Goal: Check status: Check status

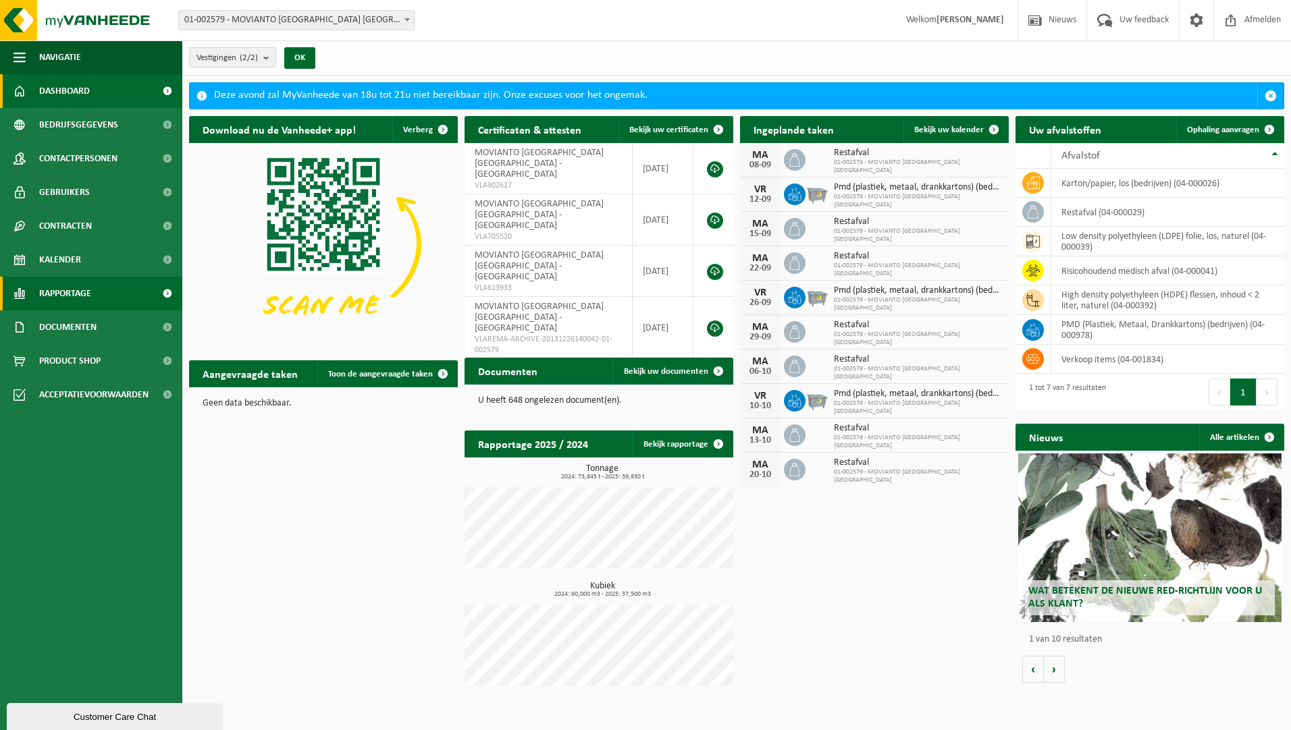
click at [82, 290] on span "Rapportage" at bounding box center [65, 294] width 52 height 34
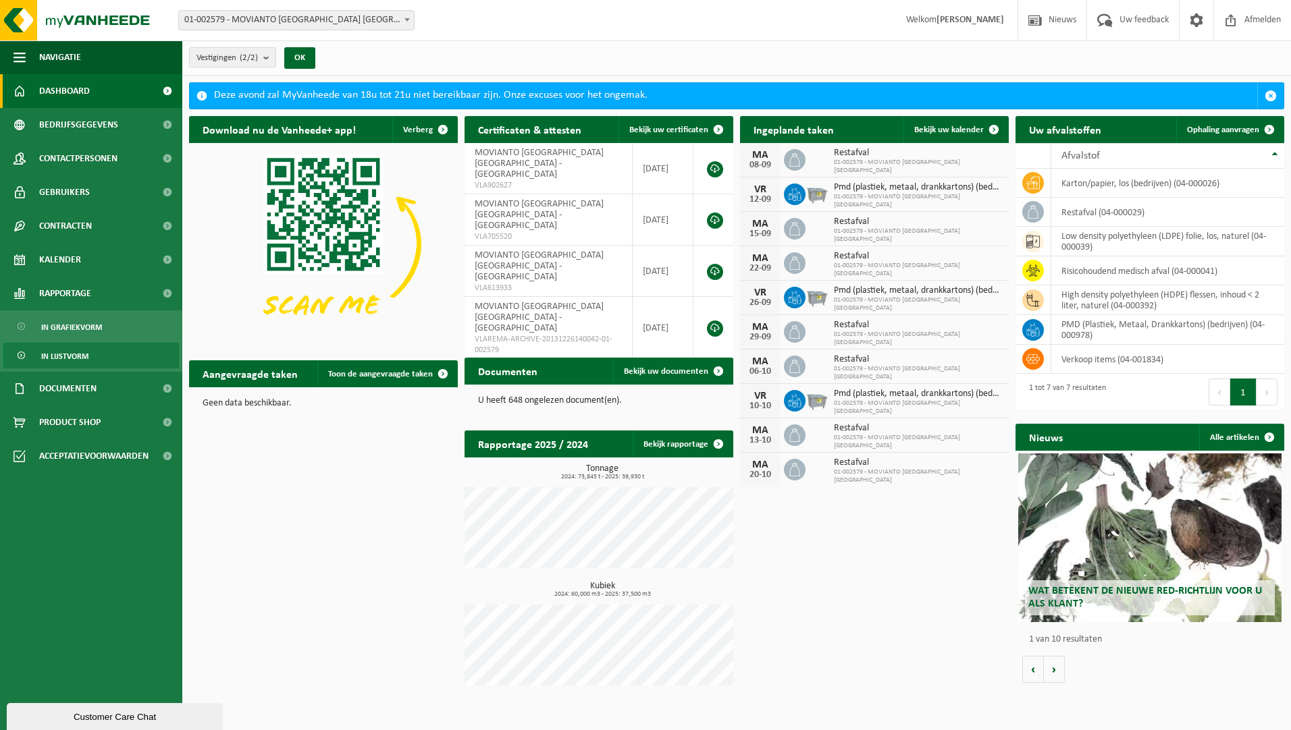
click at [72, 350] on span "In lijstvorm" at bounding box center [64, 357] width 47 height 26
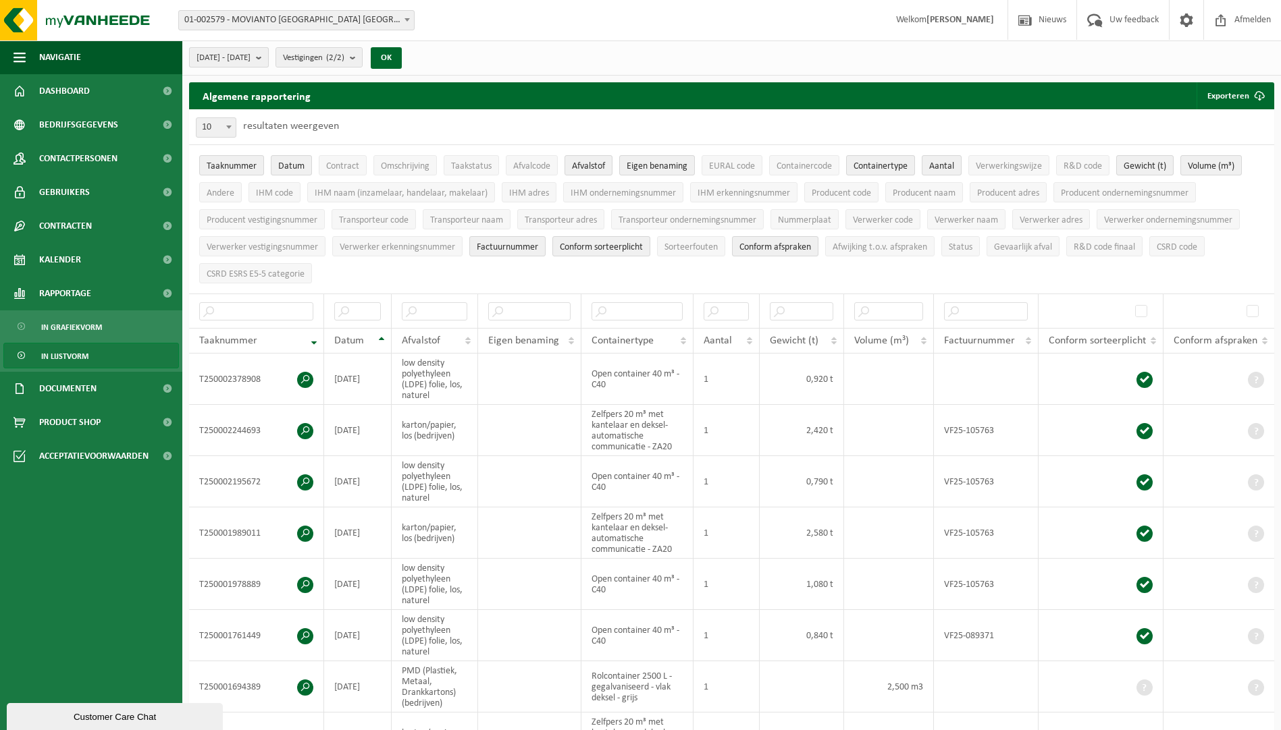
click at [269, 57] on button "2025-04-01 - 2025-09-02" at bounding box center [229, 57] width 80 height 20
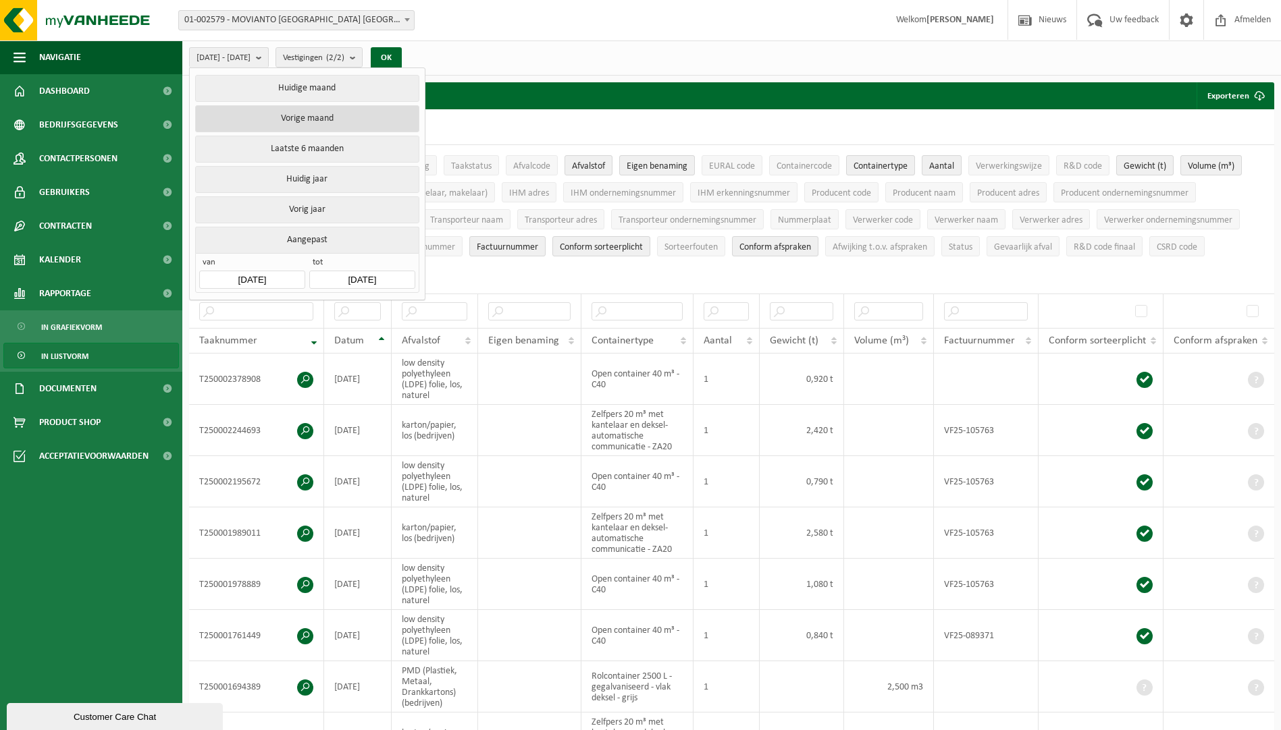
click at [303, 118] on button "Vorige maand" at bounding box center [306, 118] width 223 height 27
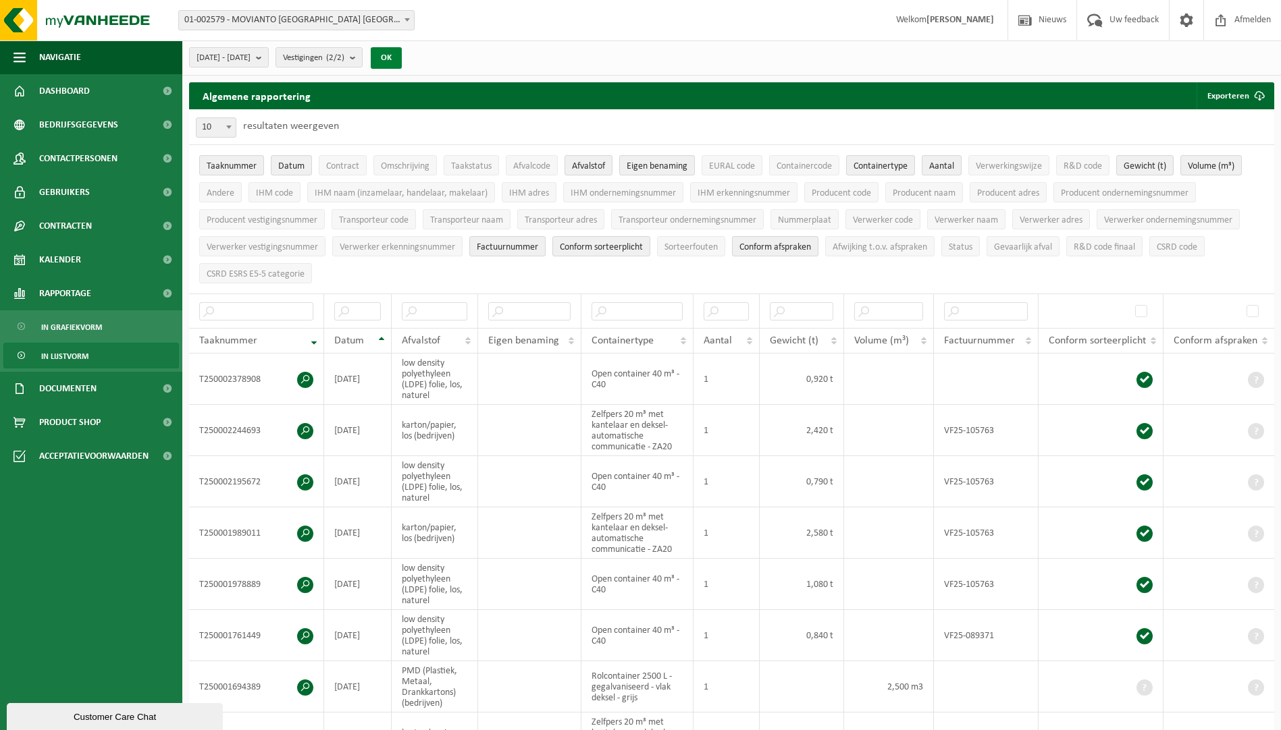
click at [402, 62] on button "OK" at bounding box center [386, 58] width 31 height 22
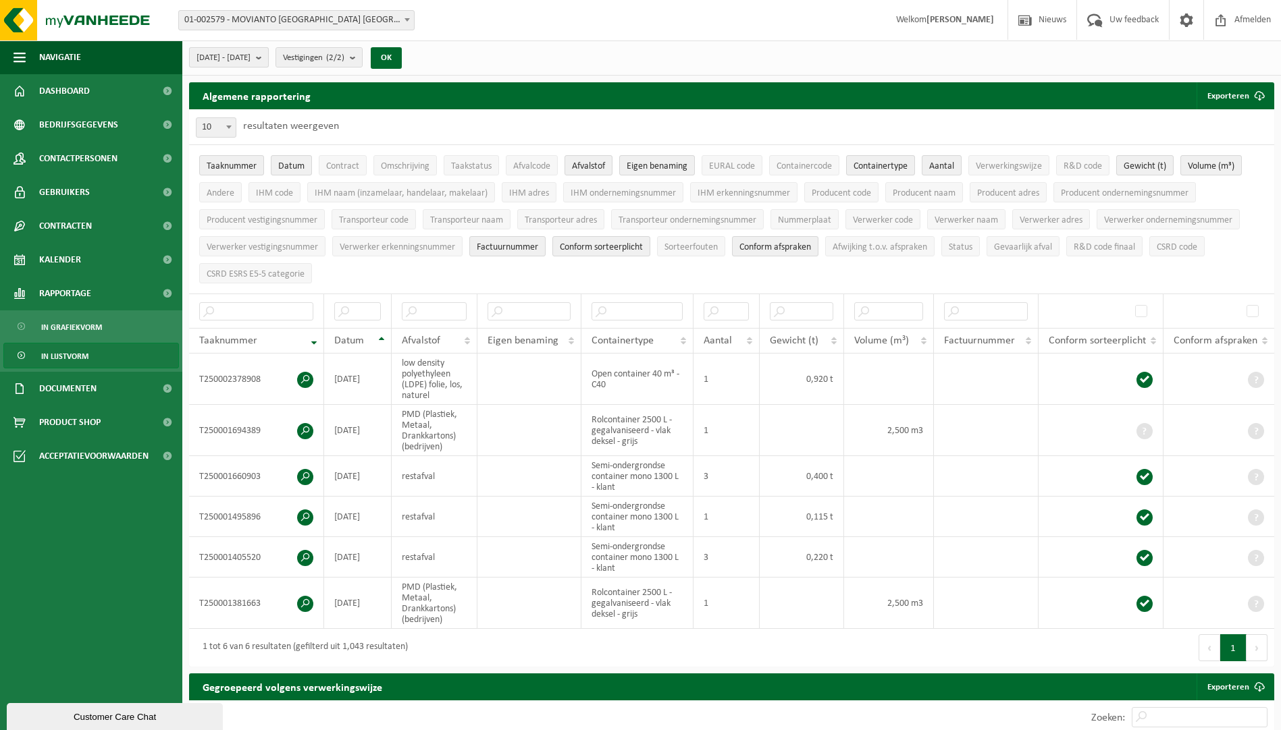
click at [268, 59] on b "submit" at bounding box center [262, 57] width 12 height 19
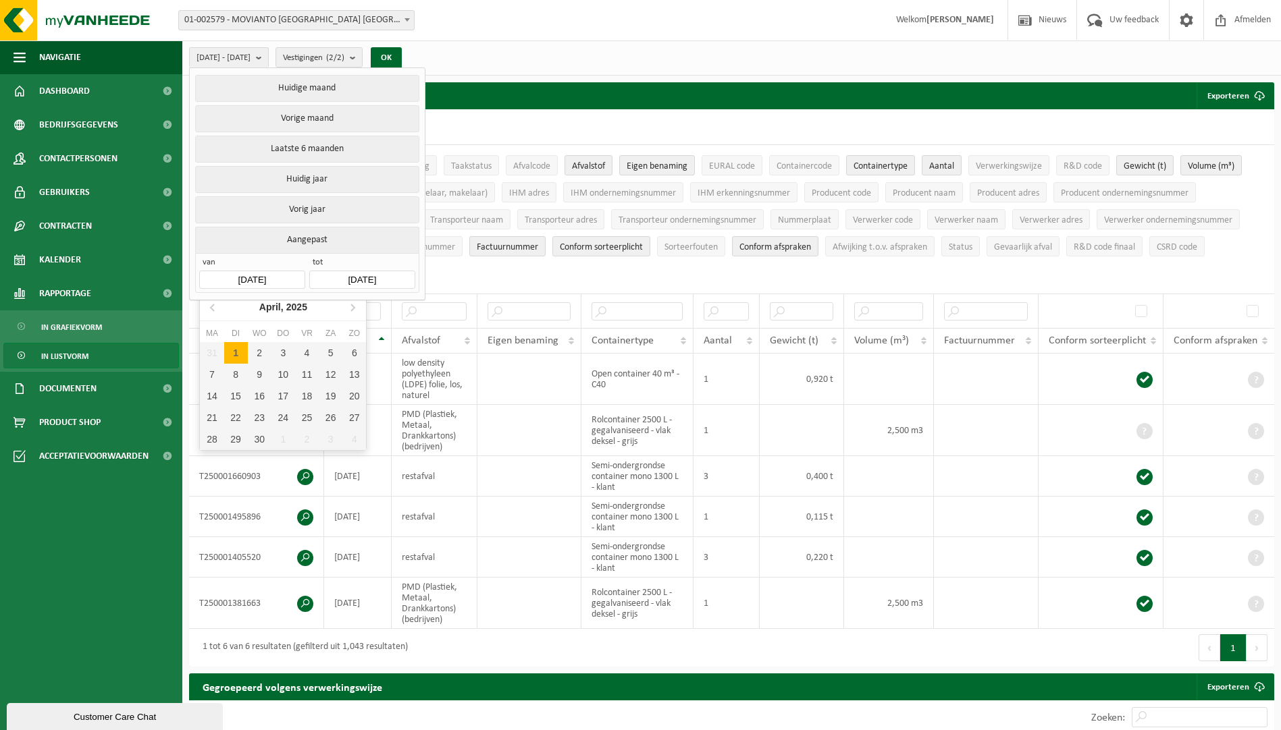
click at [265, 277] on input "2025-08-01" at bounding box center [251, 280] width 105 height 18
click at [359, 315] on icon at bounding box center [353, 307] width 22 height 22
click at [282, 310] on div "Juli, 2025" at bounding box center [283, 307] width 53 height 22
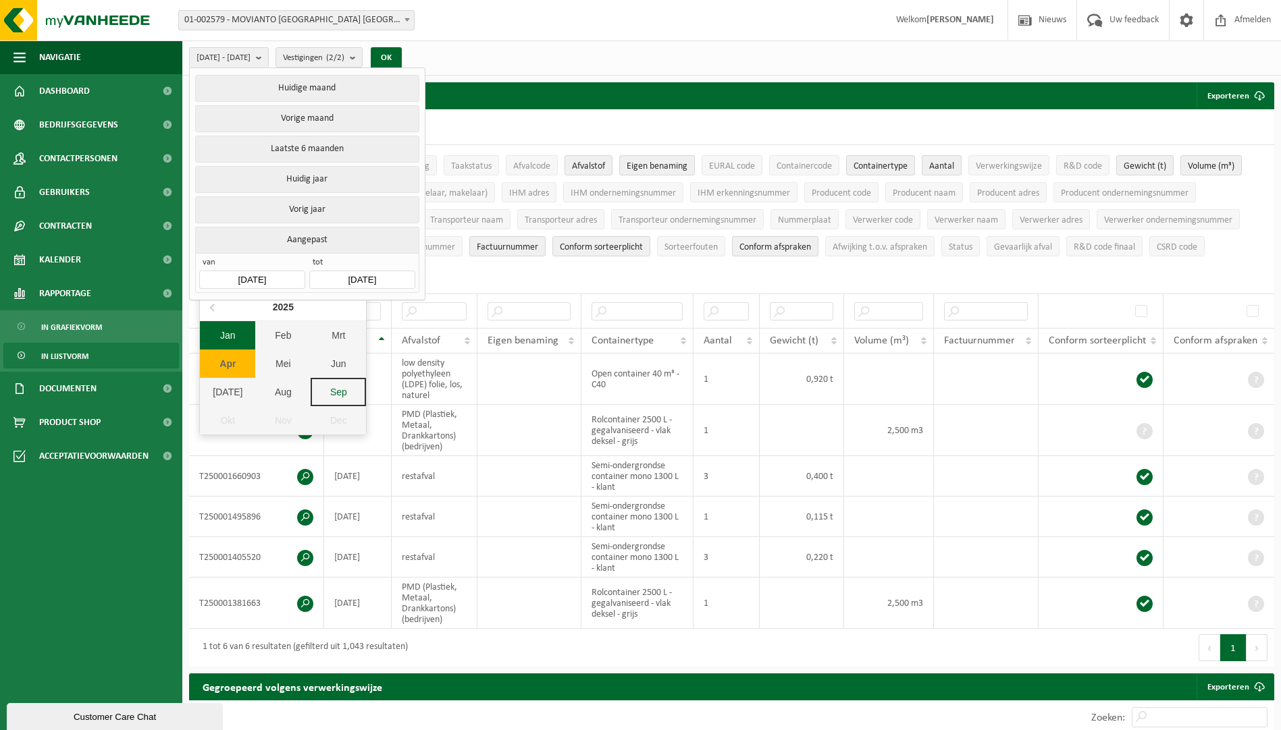
click at [242, 333] on div "Jan" at bounding box center [227, 335] width 55 height 28
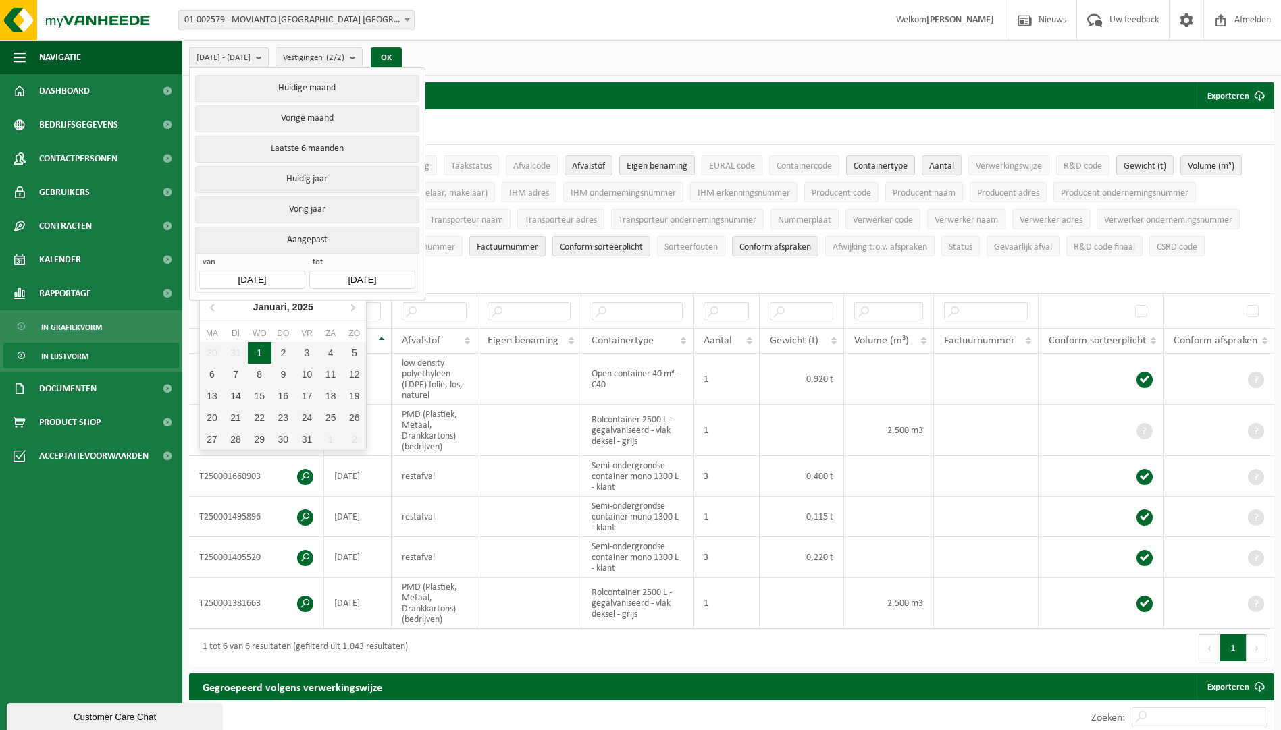
click at [261, 353] on div "1" at bounding box center [260, 353] width 24 height 22
type input "2025-01-01"
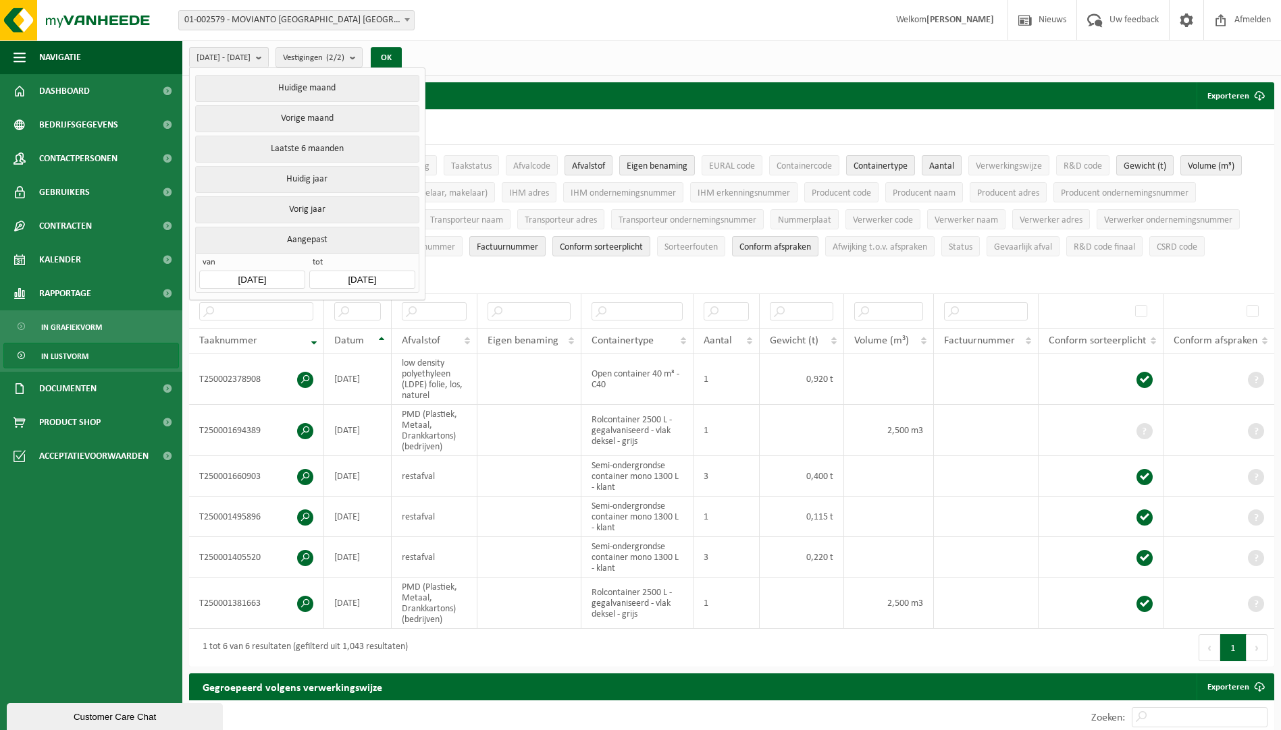
click at [369, 276] on input "2025-09-02" at bounding box center [361, 280] width 105 height 18
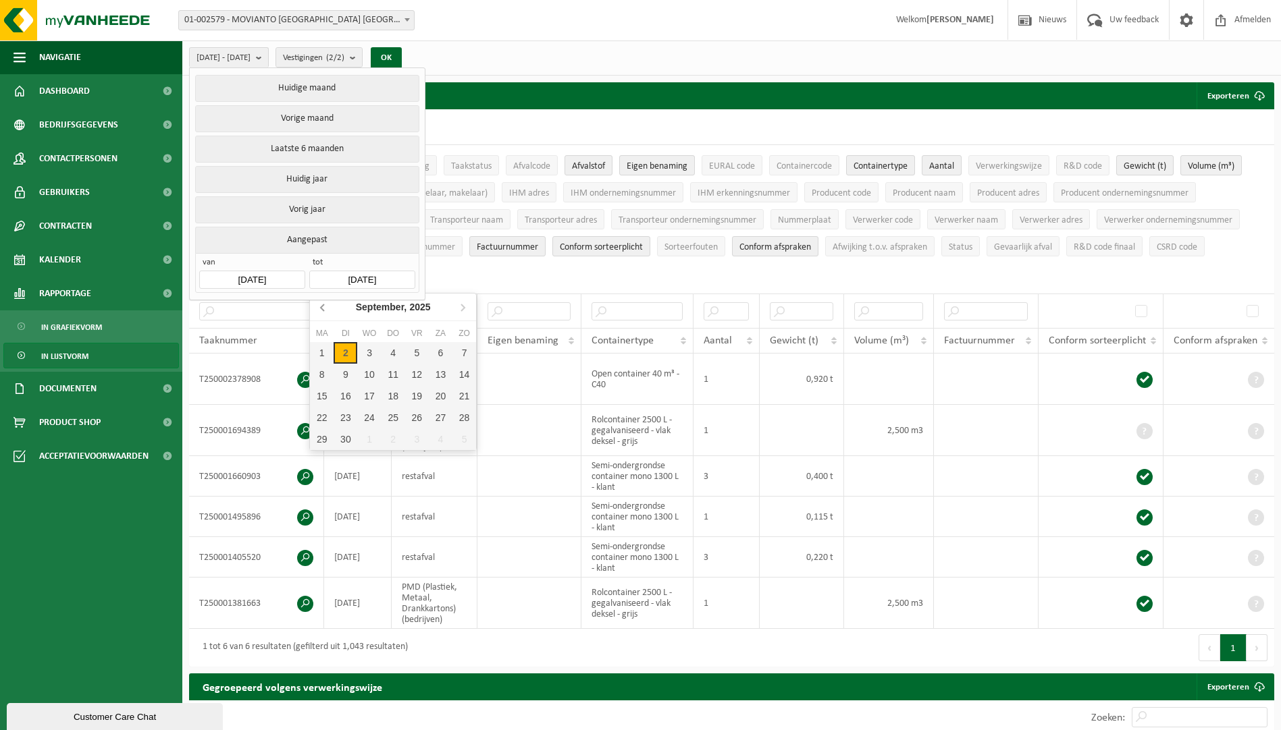
click at [321, 305] on icon at bounding box center [324, 307] width 22 height 22
click at [391, 437] on div "31" at bounding box center [393, 440] width 24 height 22
type input "2025-07-31"
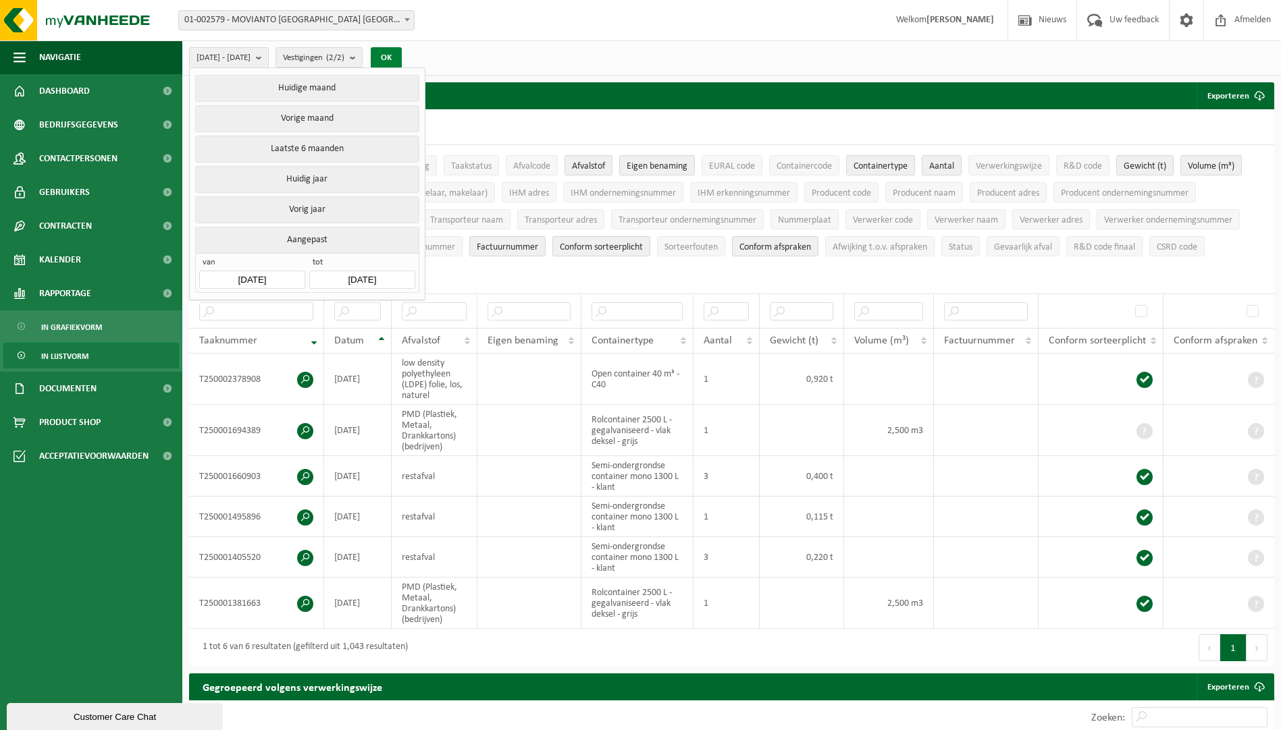
click at [402, 56] on button "OK" at bounding box center [386, 58] width 31 height 22
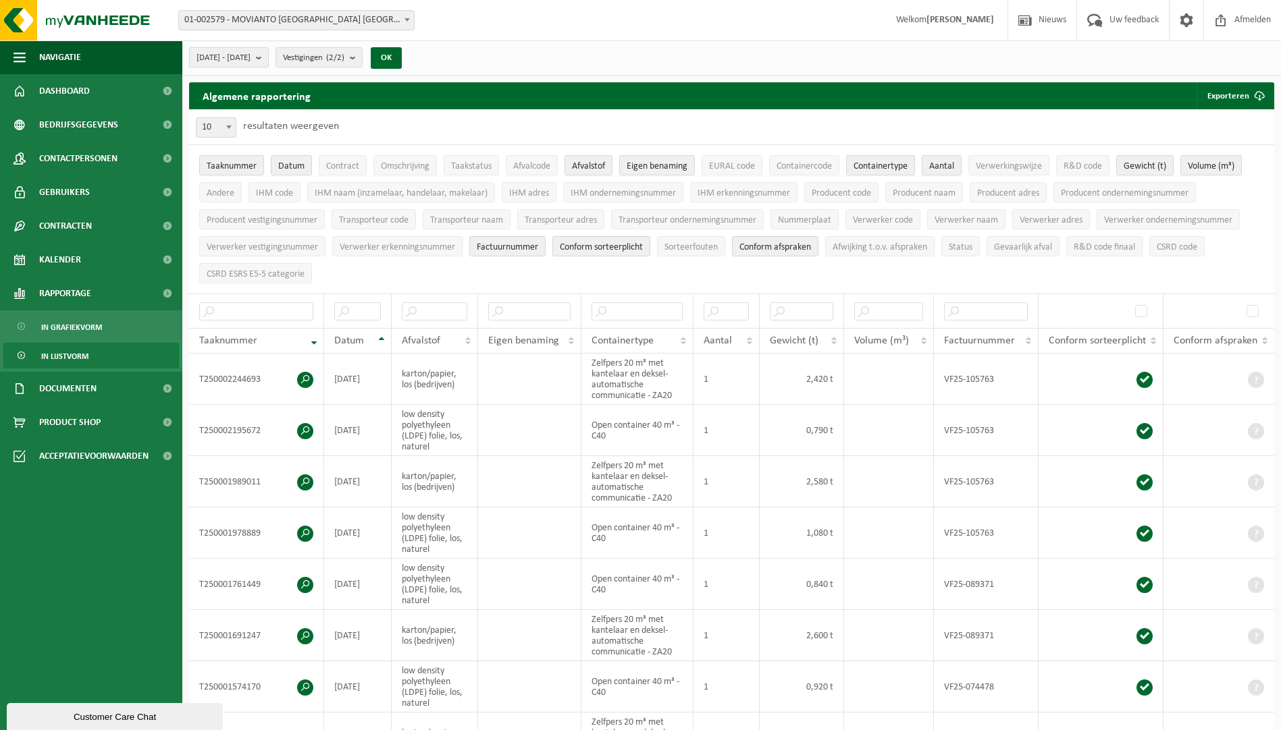
click at [250, 51] on span "2025-01-01 - 2025-07-31" at bounding box center [223, 58] width 54 height 20
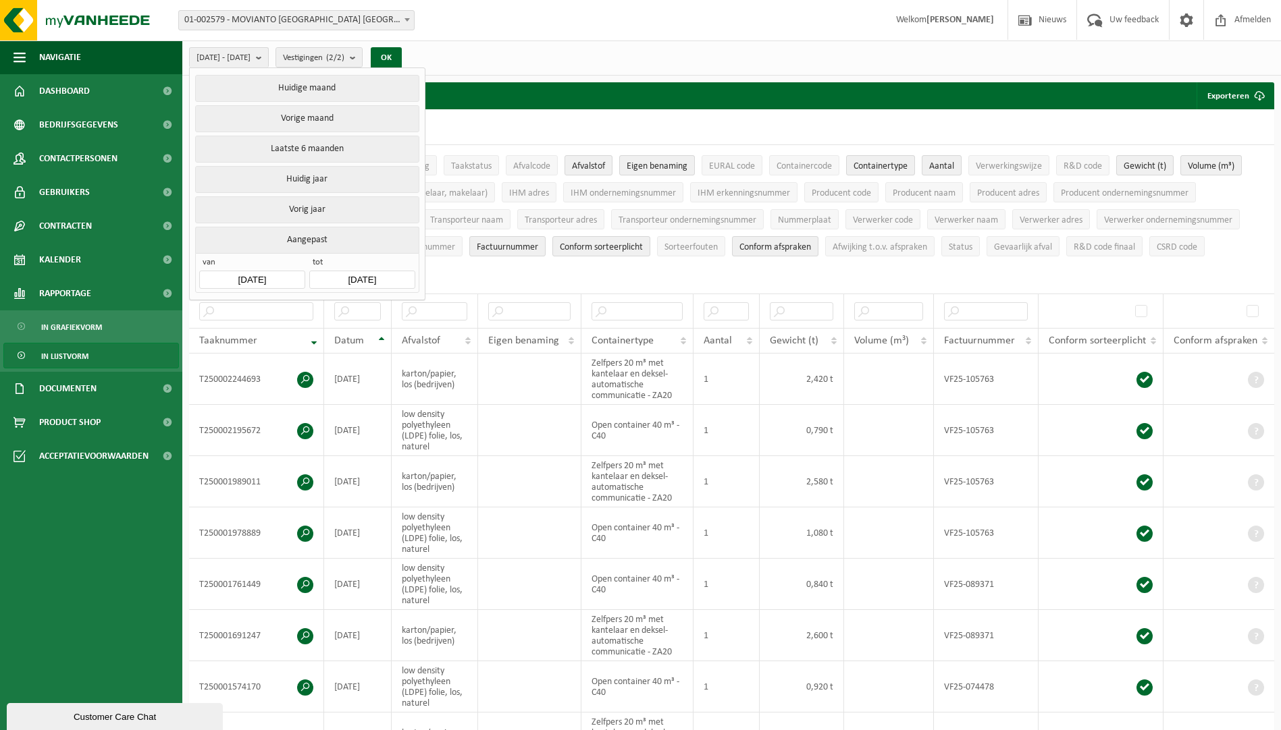
click at [255, 271] on input "2025-01-01" at bounding box center [251, 280] width 105 height 18
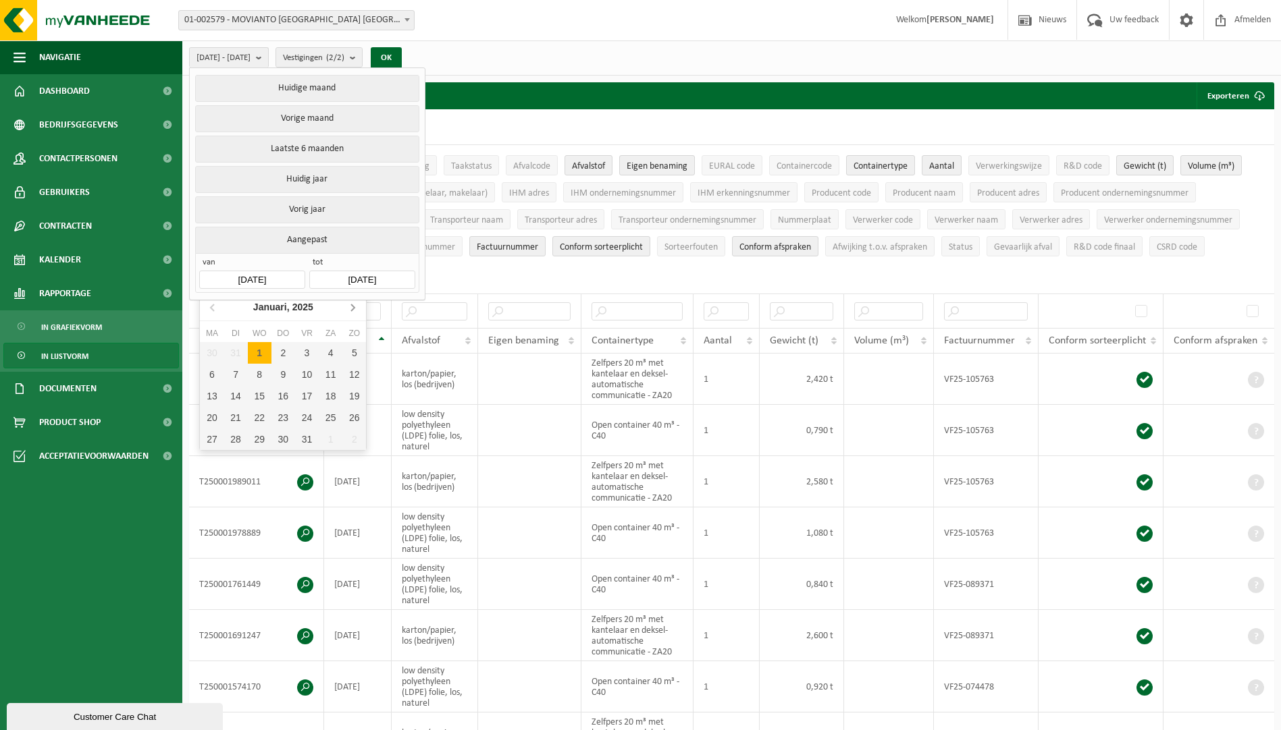
click at [352, 313] on icon at bounding box center [353, 307] width 22 height 22
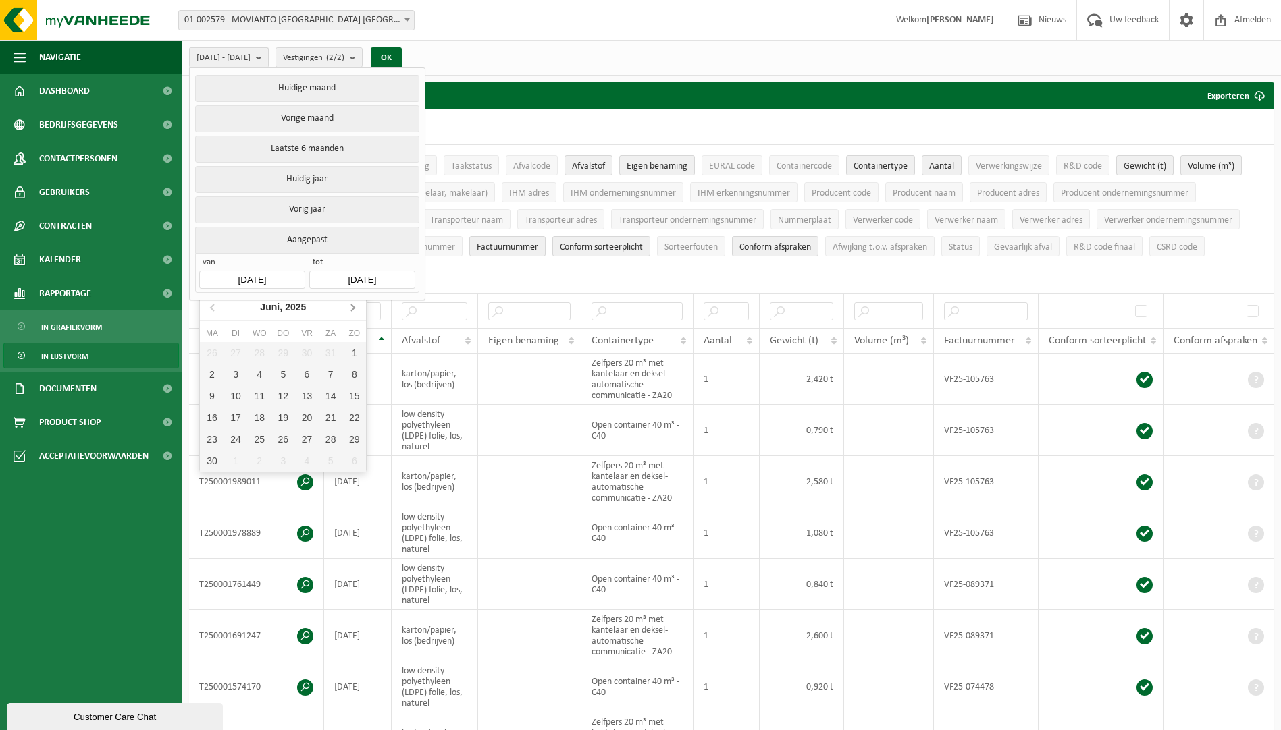
click at [352, 313] on icon at bounding box center [353, 307] width 22 height 22
click at [240, 352] on div "1" at bounding box center [236, 353] width 24 height 22
type input "2025-07-01"
type input "2025-07-31"
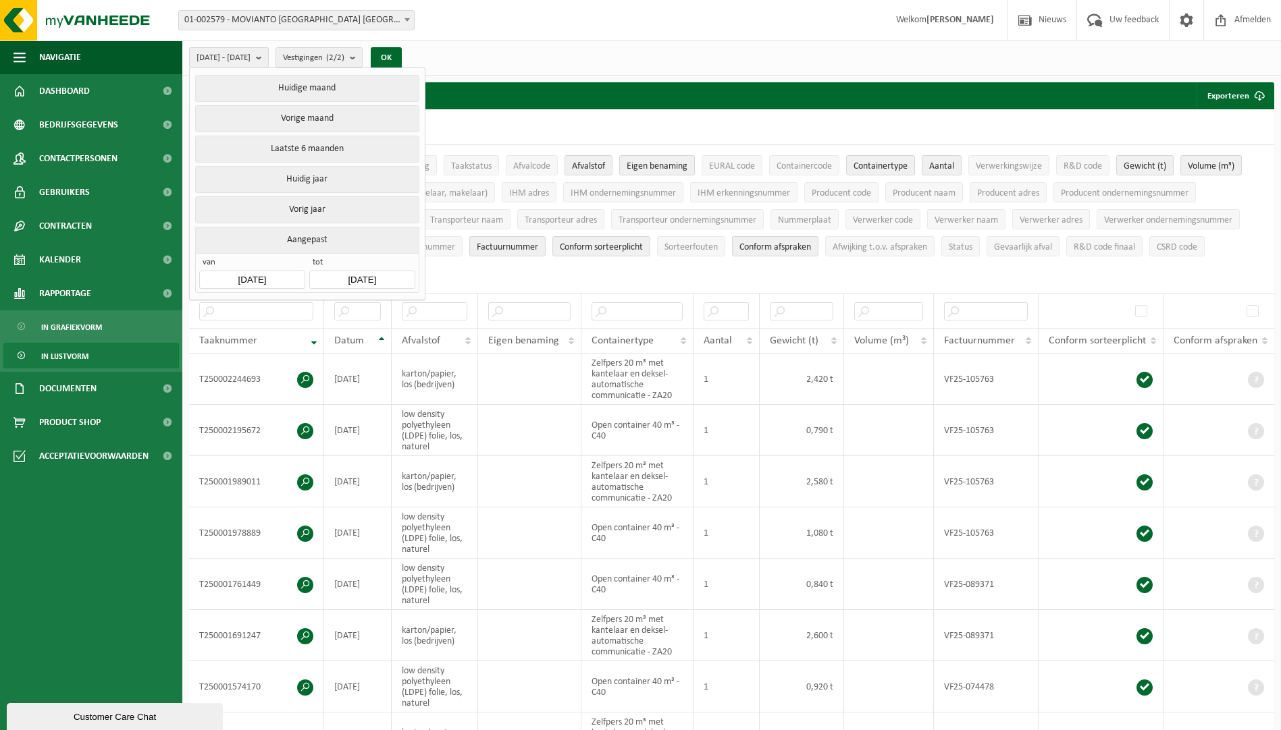
click at [417, 45] on div "2025-07-01 - 2025-07-31 Huidige maand Vorige maand Laatste 6 maanden Huidig jaa…" at bounding box center [299, 57] width 234 height 29
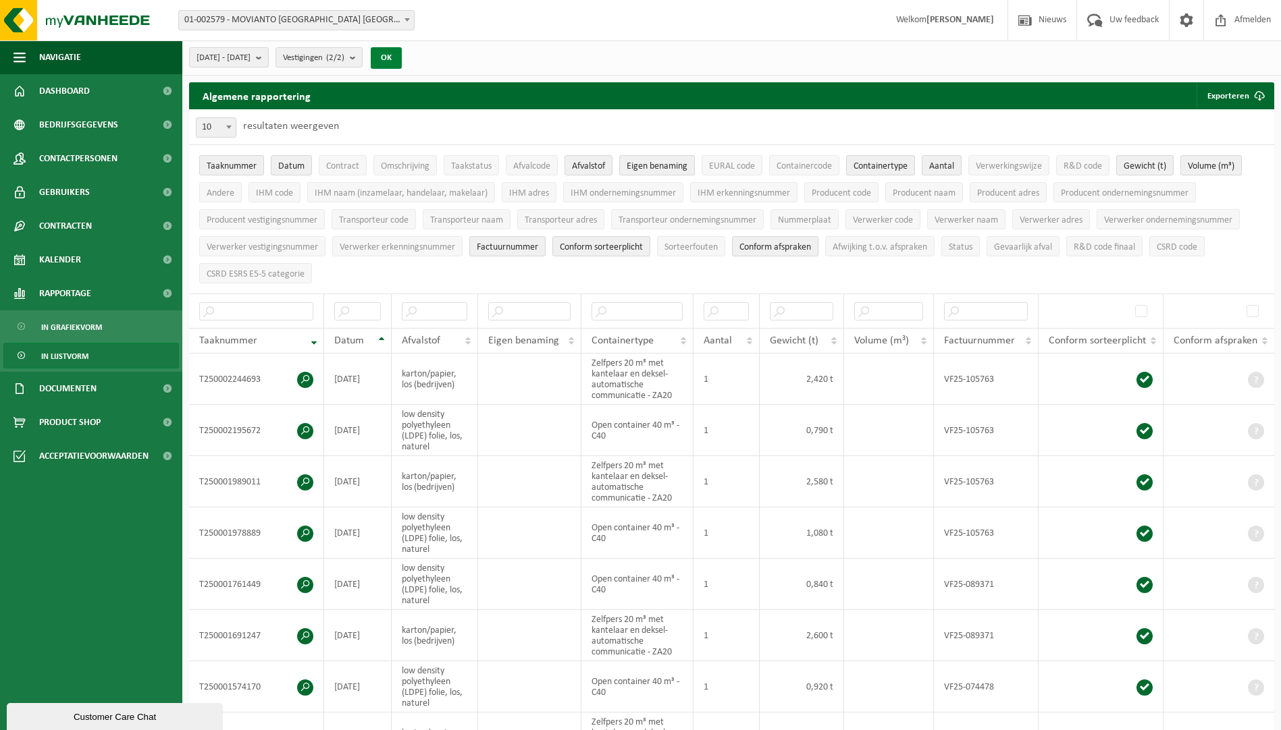
click at [402, 50] on button "OK" at bounding box center [386, 58] width 31 height 22
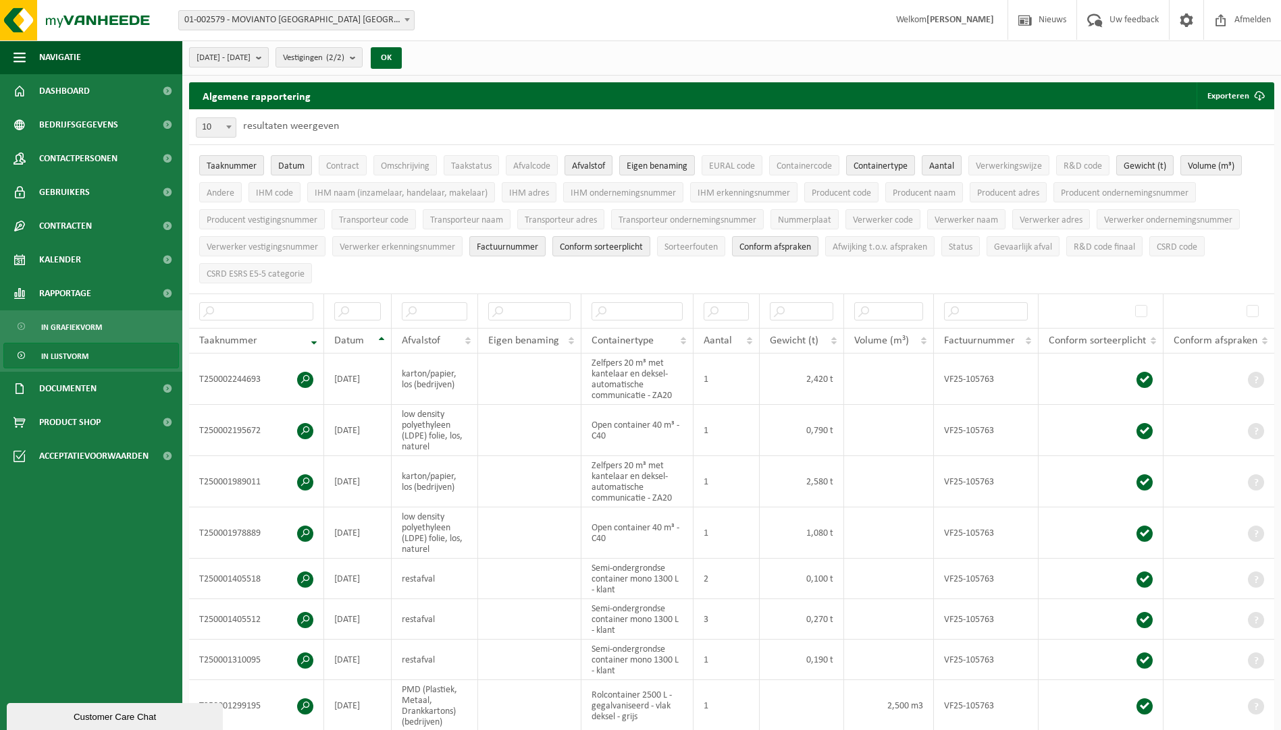
click at [268, 59] on b "submit" at bounding box center [262, 57] width 12 height 19
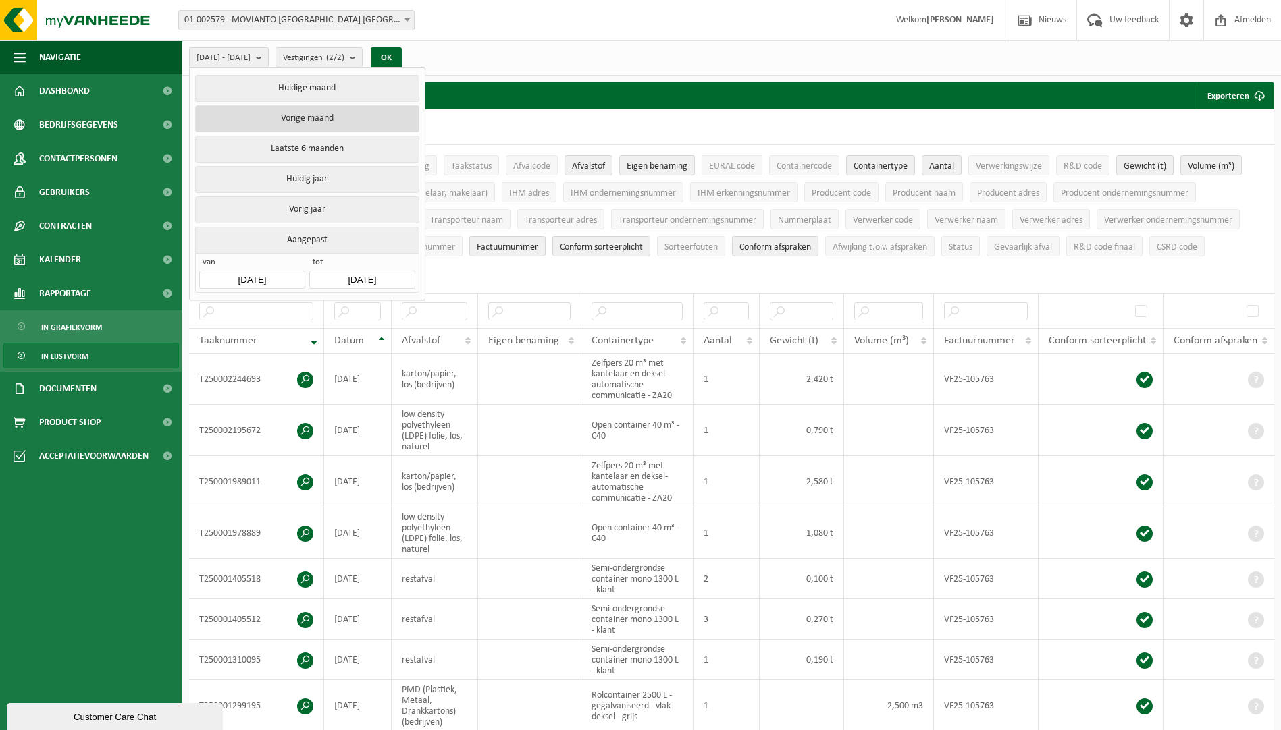
click at [309, 120] on button "Vorige maand" at bounding box center [306, 118] width 223 height 27
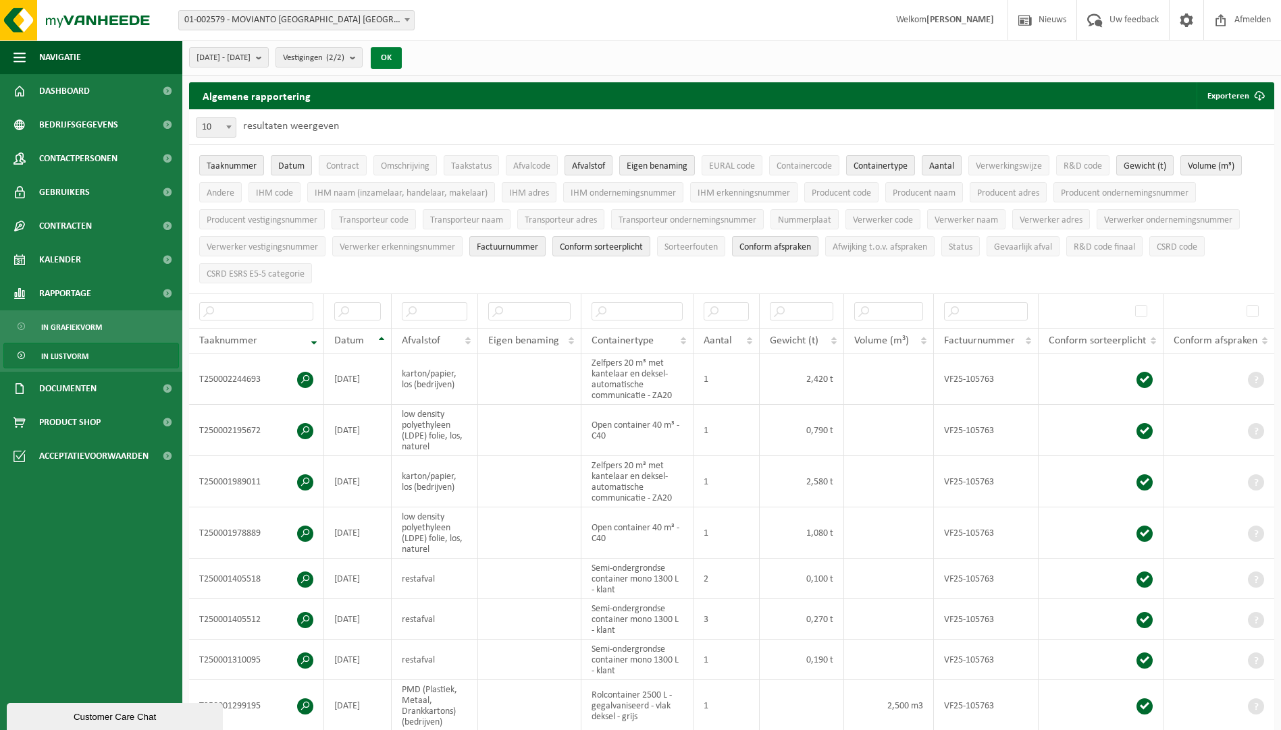
click at [402, 54] on button "OK" at bounding box center [386, 58] width 31 height 22
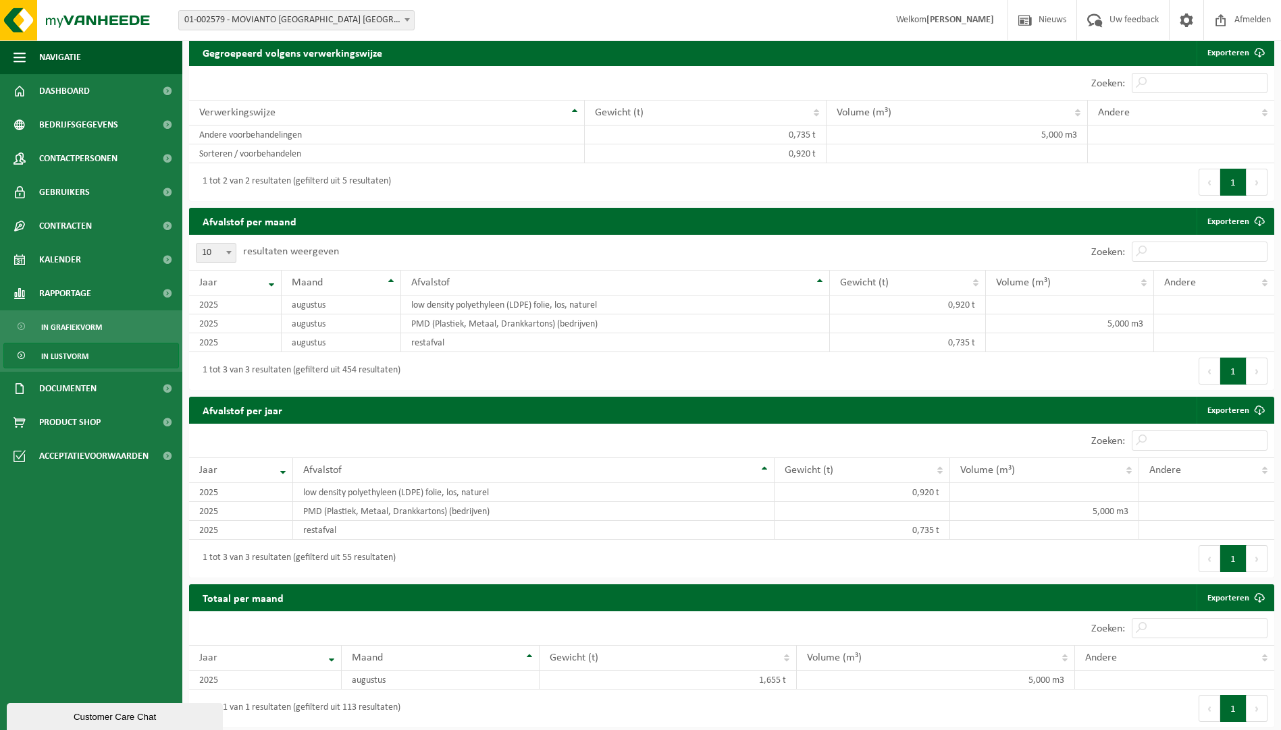
scroll to position [568, 0]
